Goal: Transaction & Acquisition: Purchase product/service

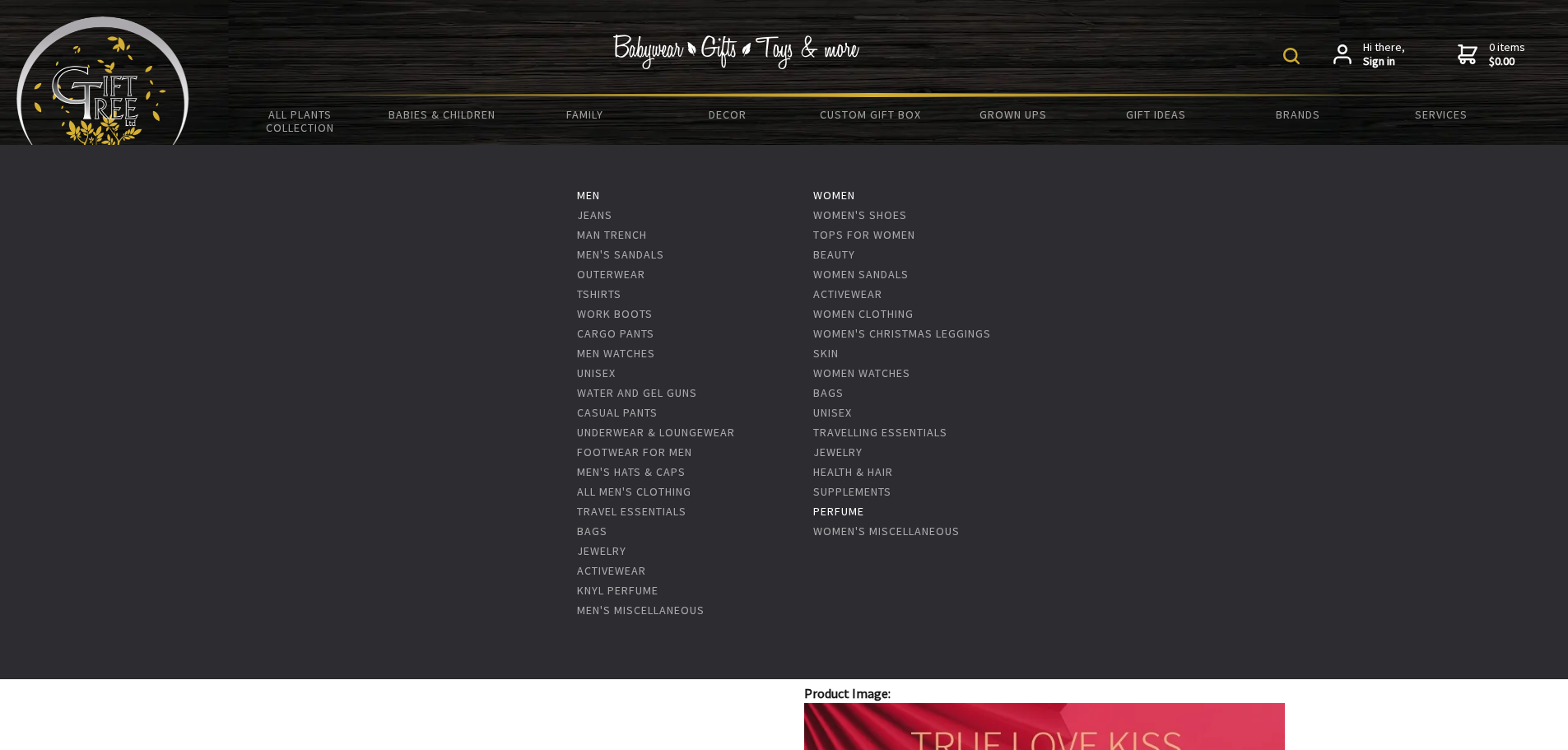
click at [849, 508] on link "Perfume" at bounding box center [837, 511] width 51 height 15
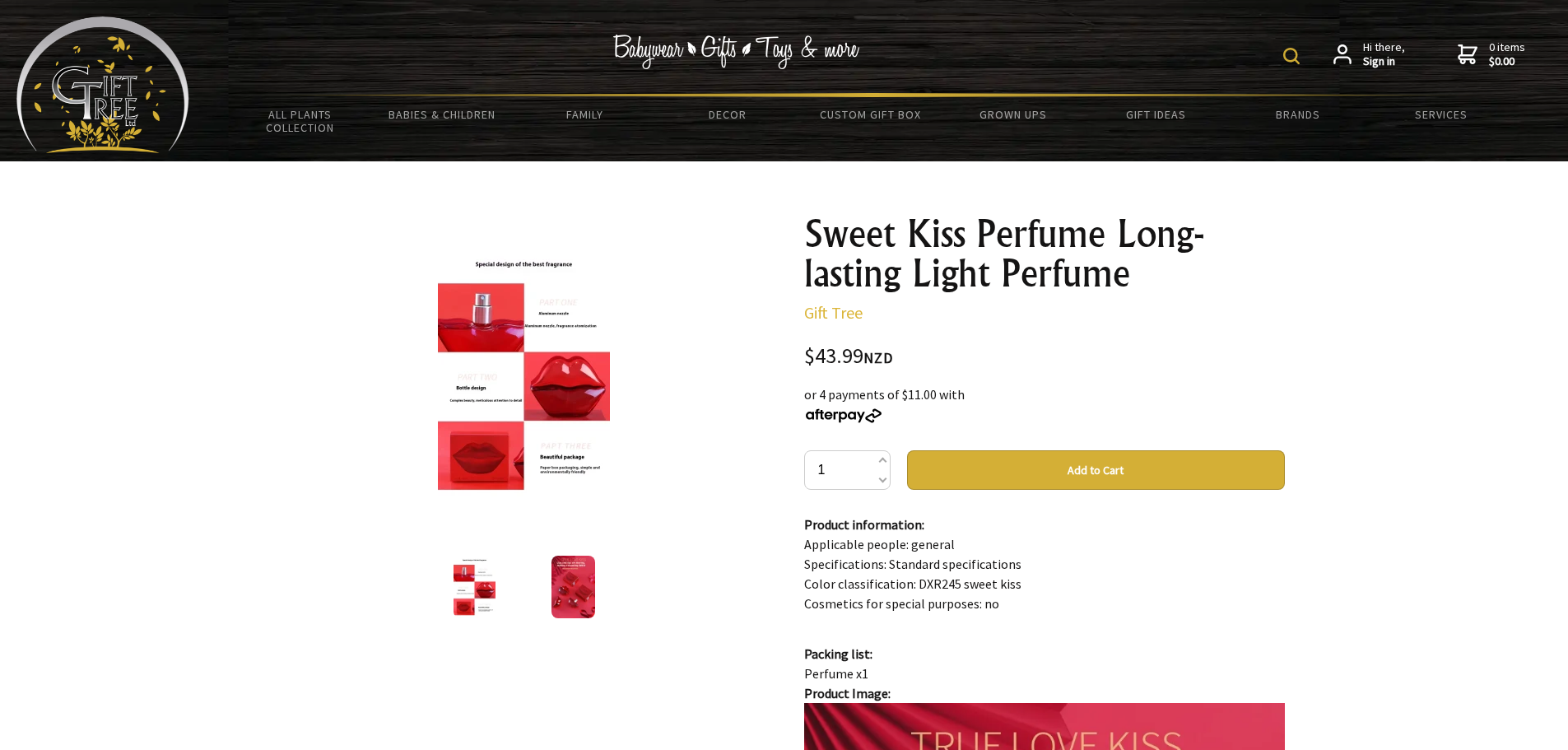
click at [502, 383] on img at bounding box center [524, 374] width 172 height 256
